Goal: Browse casually

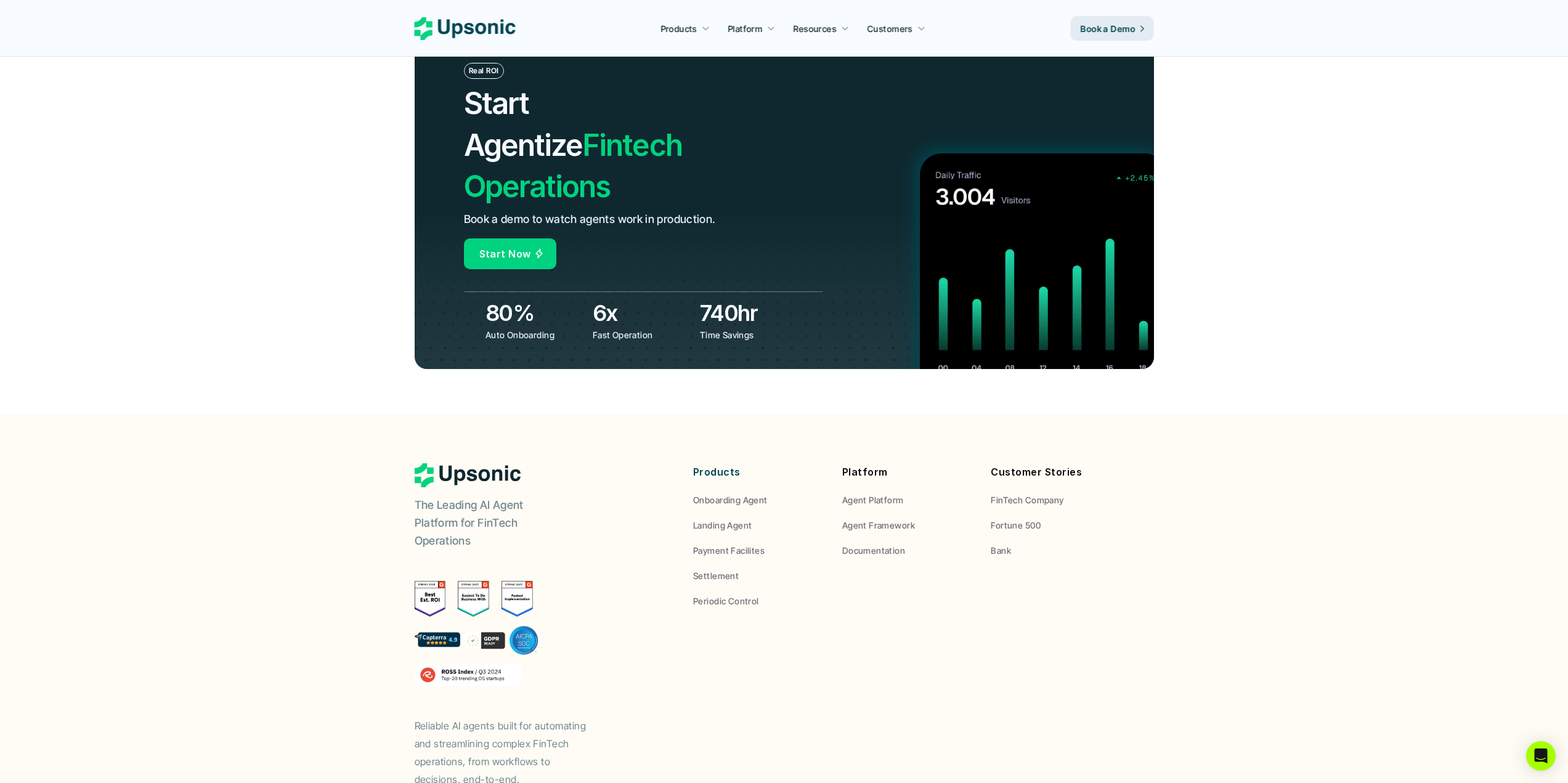
scroll to position [4335, 0]
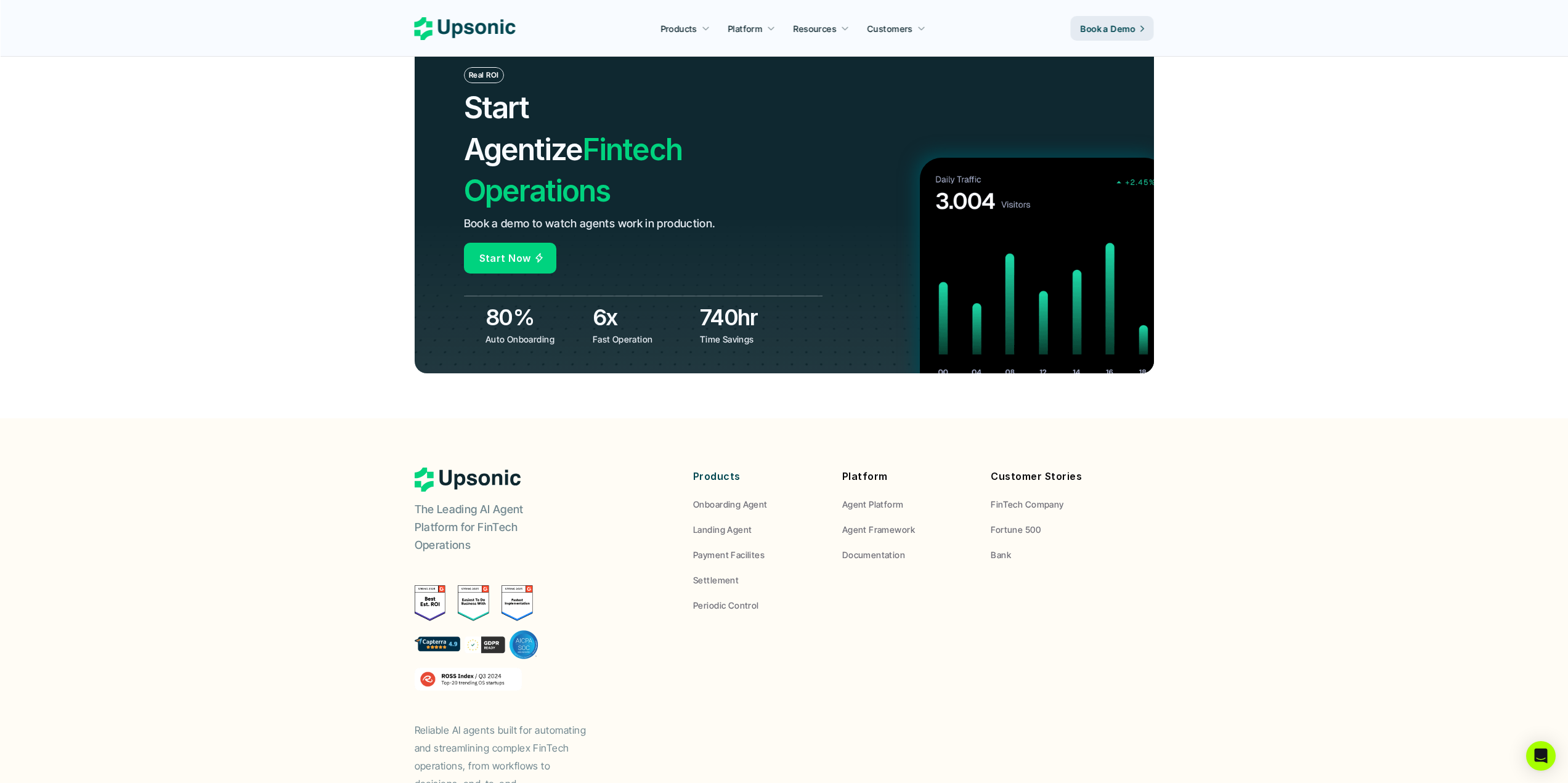
click at [929, 610] on div "The Leading AI Agent Platform for FinTech Operations Reliable AI agents built f…" at bounding box center [784, 630] width 740 height 325
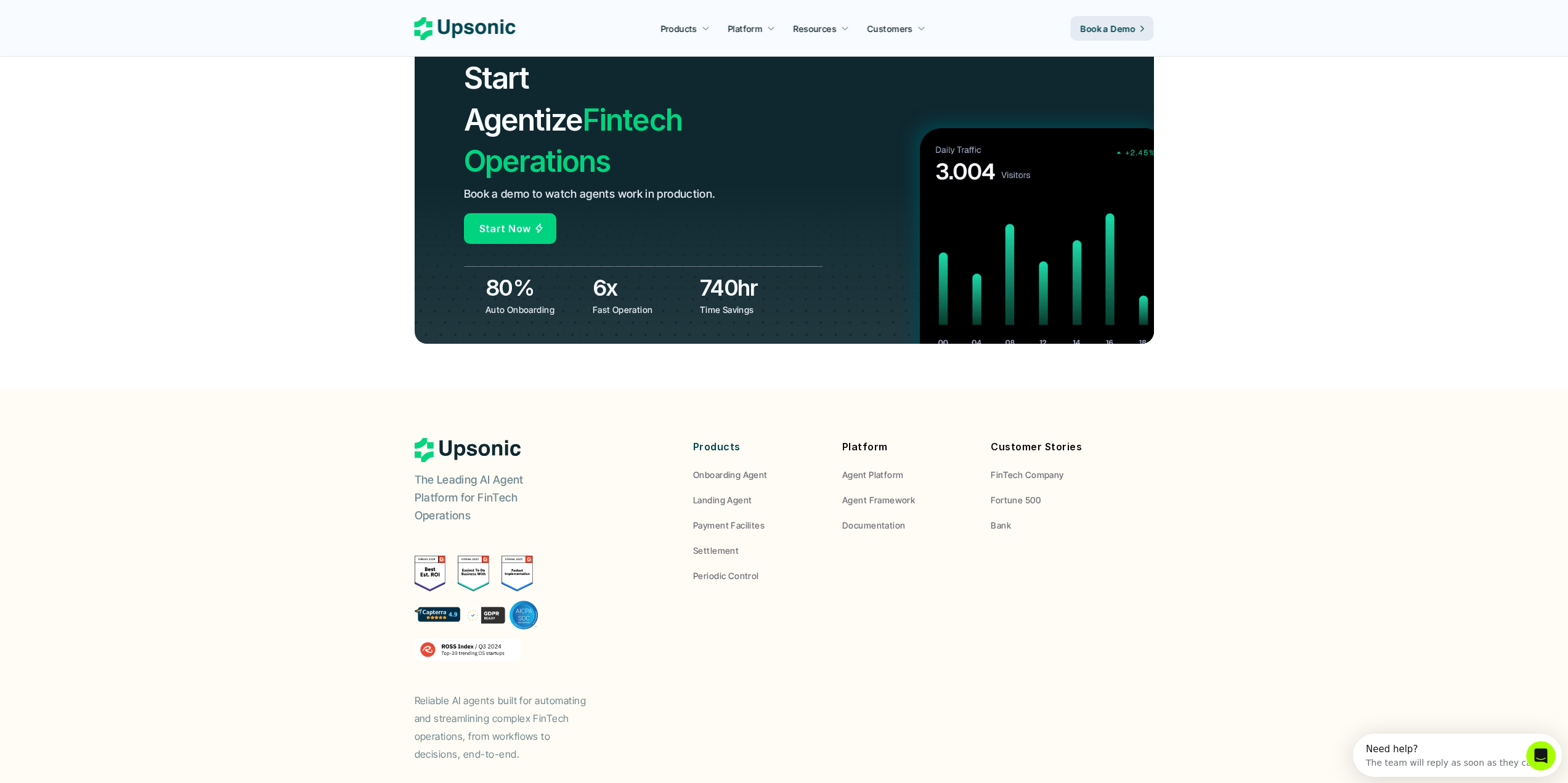
scroll to position [0, 0]
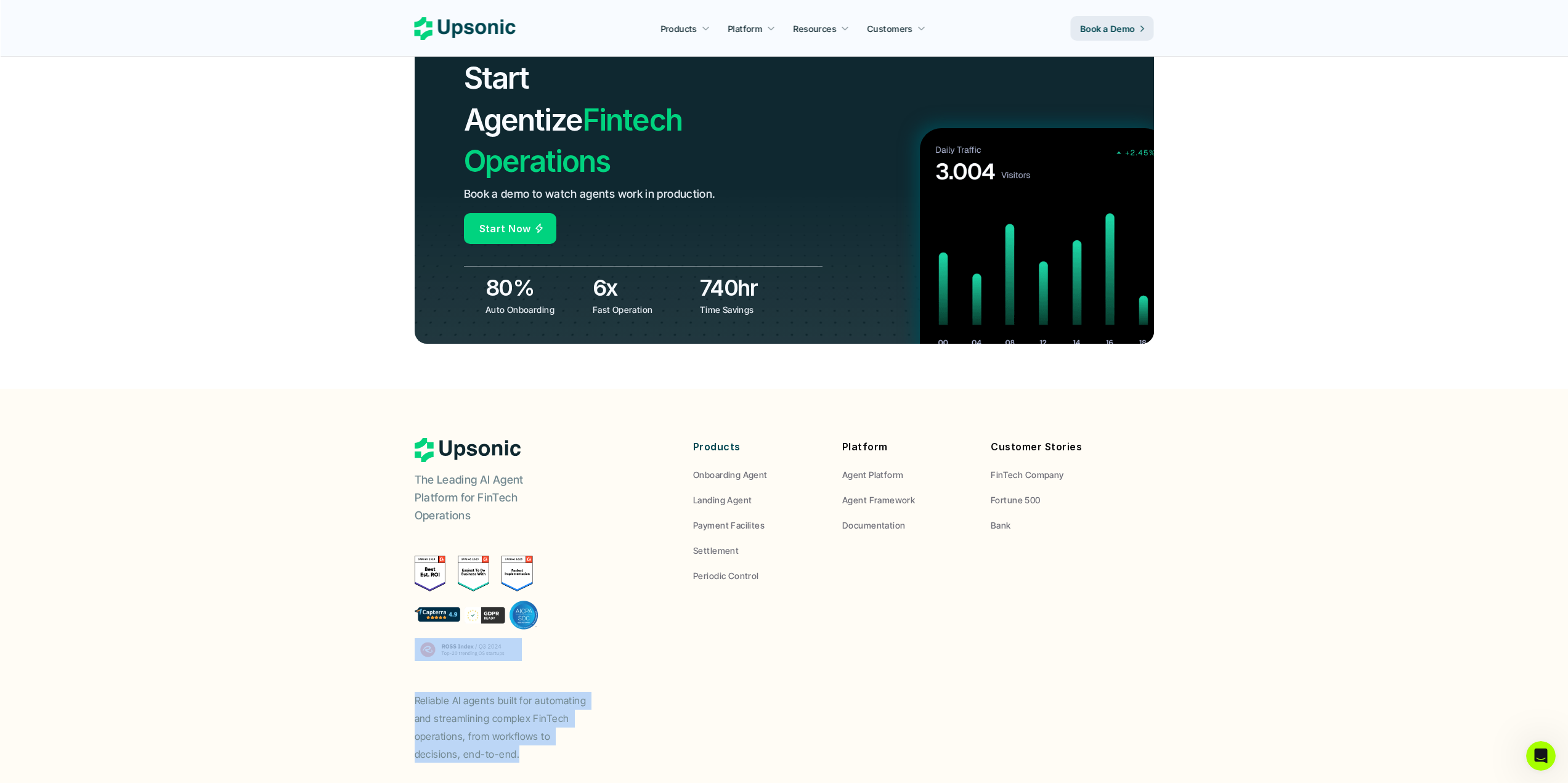
drag, startPoint x: 460, startPoint y: 680, endPoint x: 385, endPoint y: 601, distance: 108.9
click at [385, 601] on footer "The Leading AI Agent Platform for FinTech Operations Reliable AI agents built f…" at bounding box center [784, 621] width 1568 height 465
click at [684, 685] on div "The Leading AI Agent Platform for FinTech Operations Reliable AI agents built f…" at bounding box center [784, 600] width 740 height 325
